Goal: Navigation & Orientation: Understand site structure

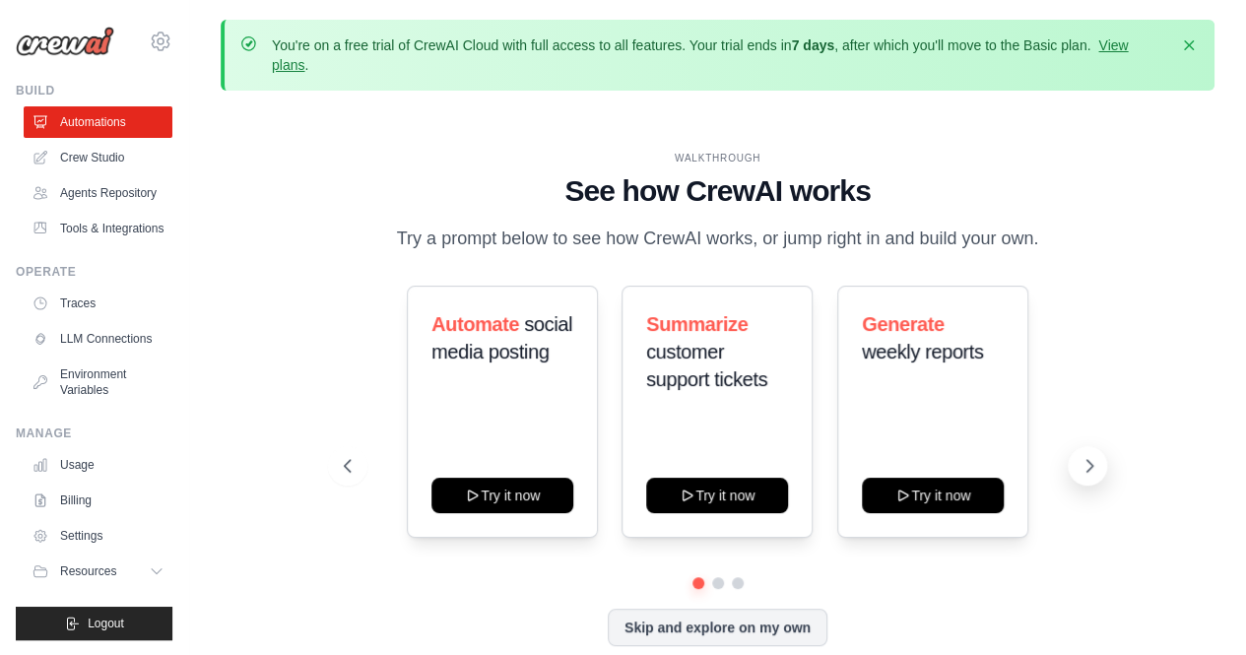
click at [1084, 470] on icon at bounding box center [1089, 466] width 20 height 20
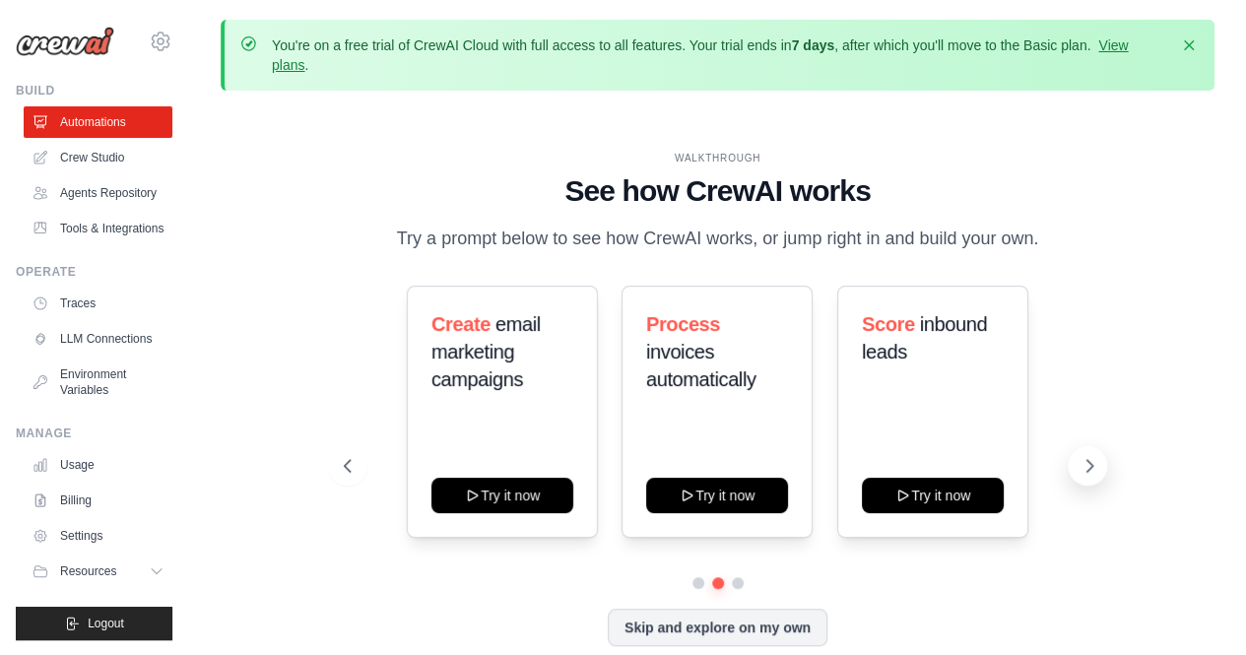
click at [1084, 470] on icon at bounding box center [1089, 466] width 20 height 20
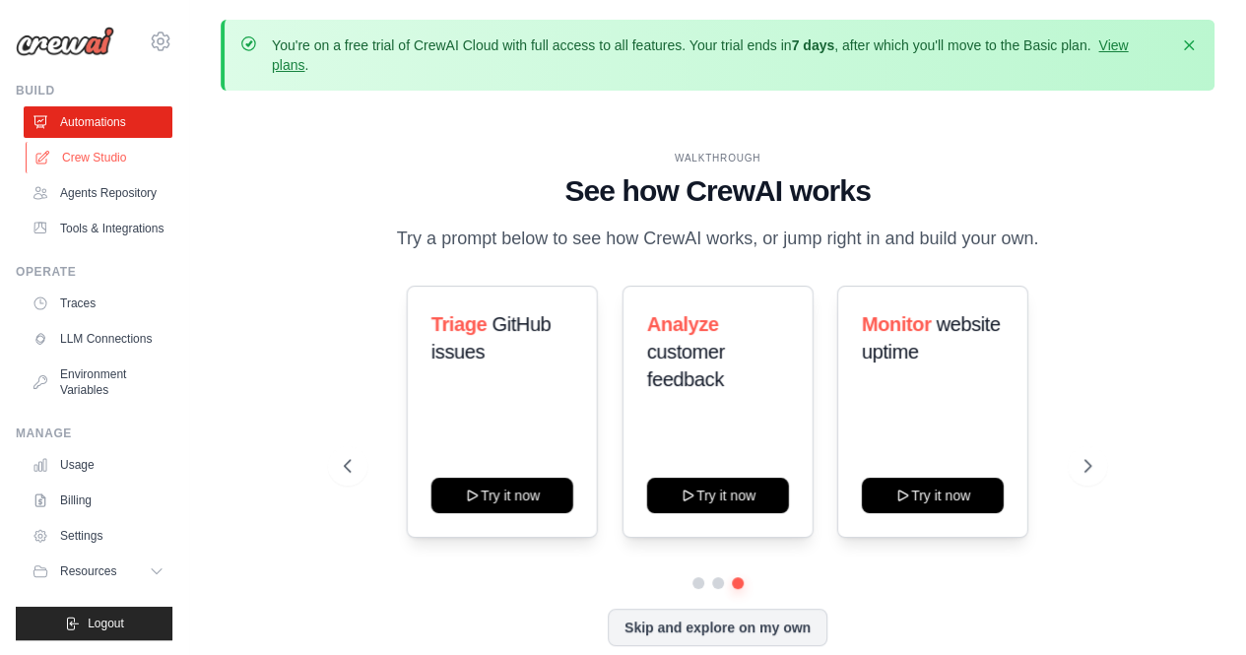
click at [93, 162] on link "Crew Studio" at bounding box center [100, 158] width 149 height 32
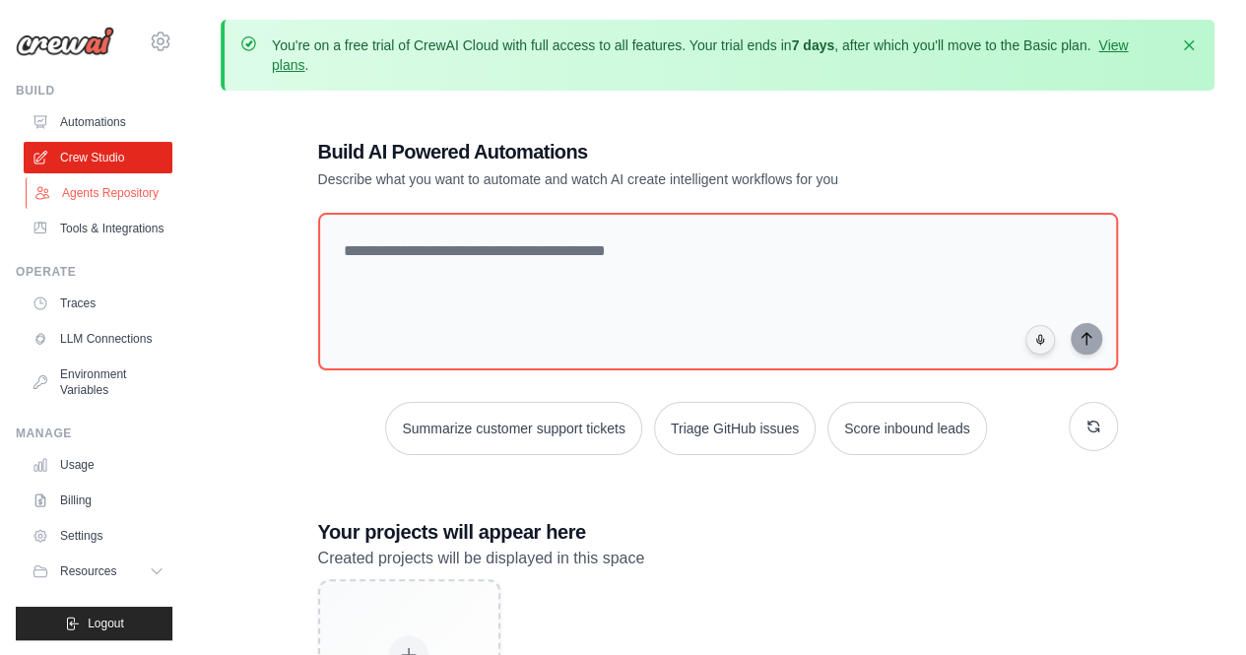
click at [106, 190] on link "Agents Repository" at bounding box center [100, 193] width 149 height 32
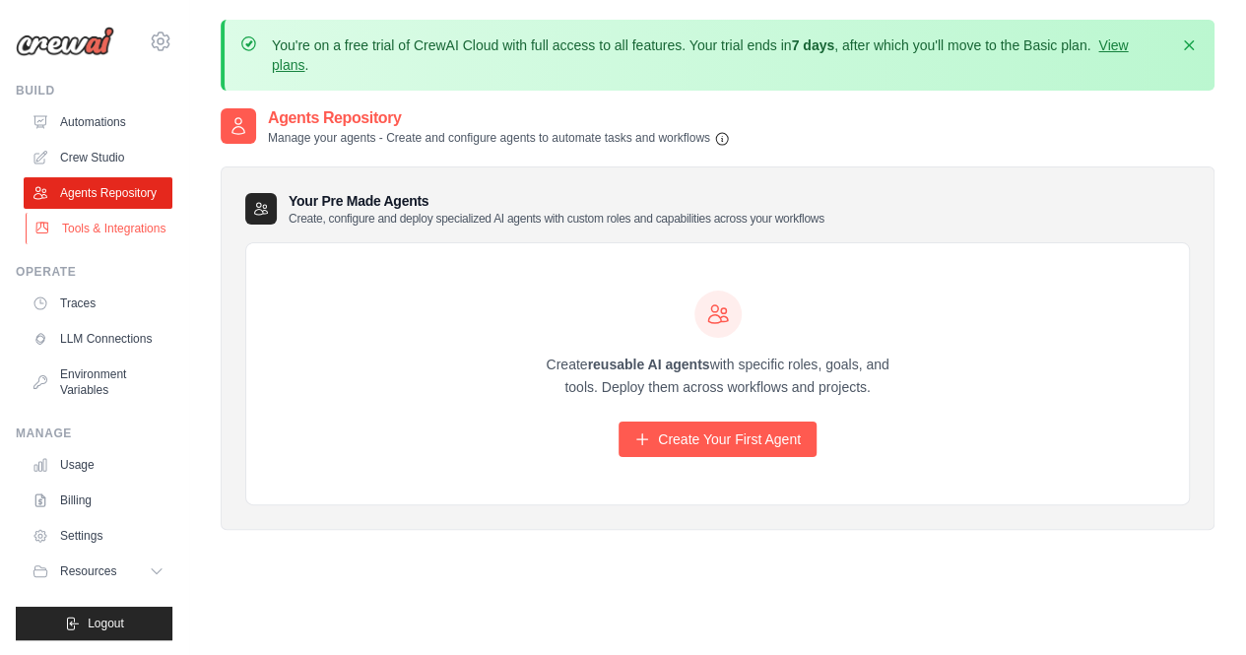
click at [123, 228] on link "Tools & Integrations" at bounding box center [100, 229] width 149 height 32
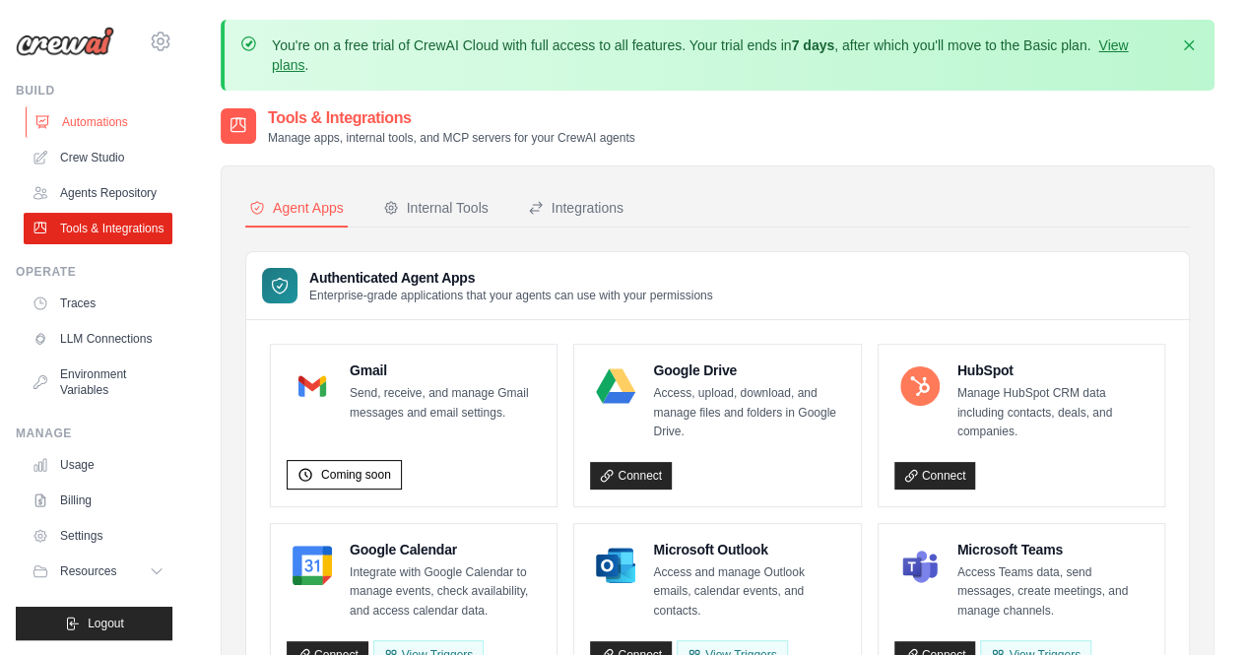
click at [106, 115] on link "Automations" at bounding box center [100, 122] width 149 height 32
